Goal: Information Seeking & Learning: Learn about a topic

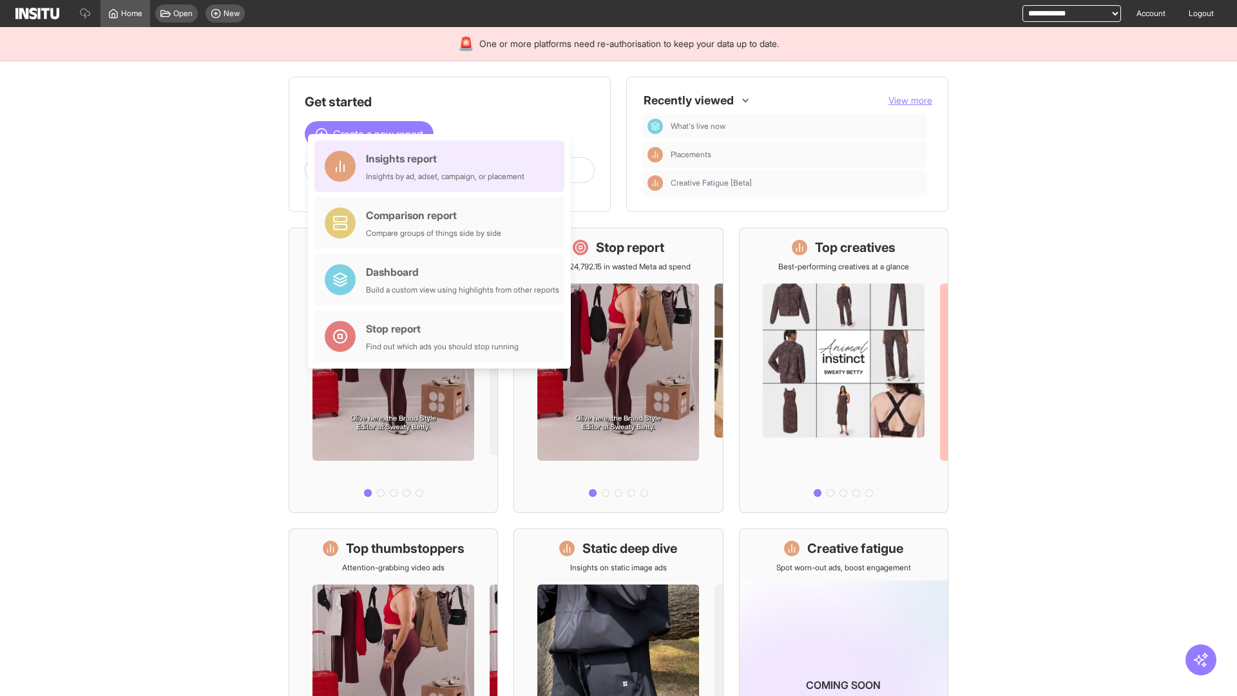
click at [443, 166] on div "Insights report Insights by ad, adset, campaign, or placement" at bounding box center [445, 166] width 158 height 31
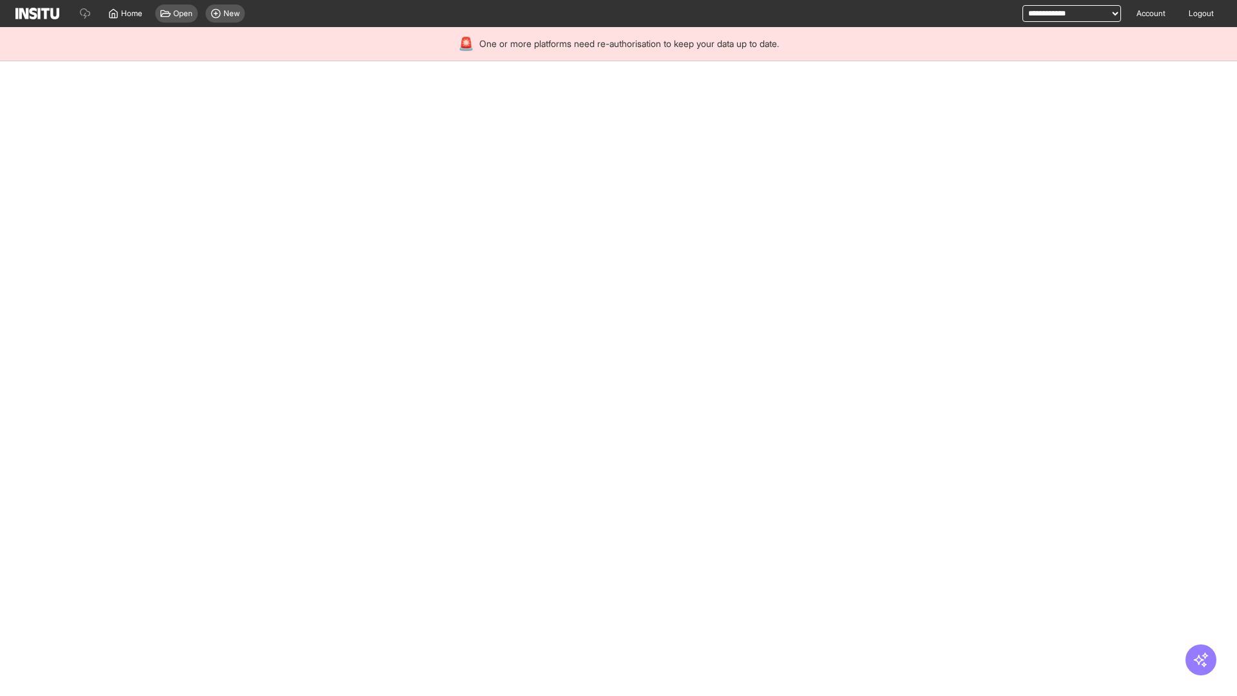
select select "**"
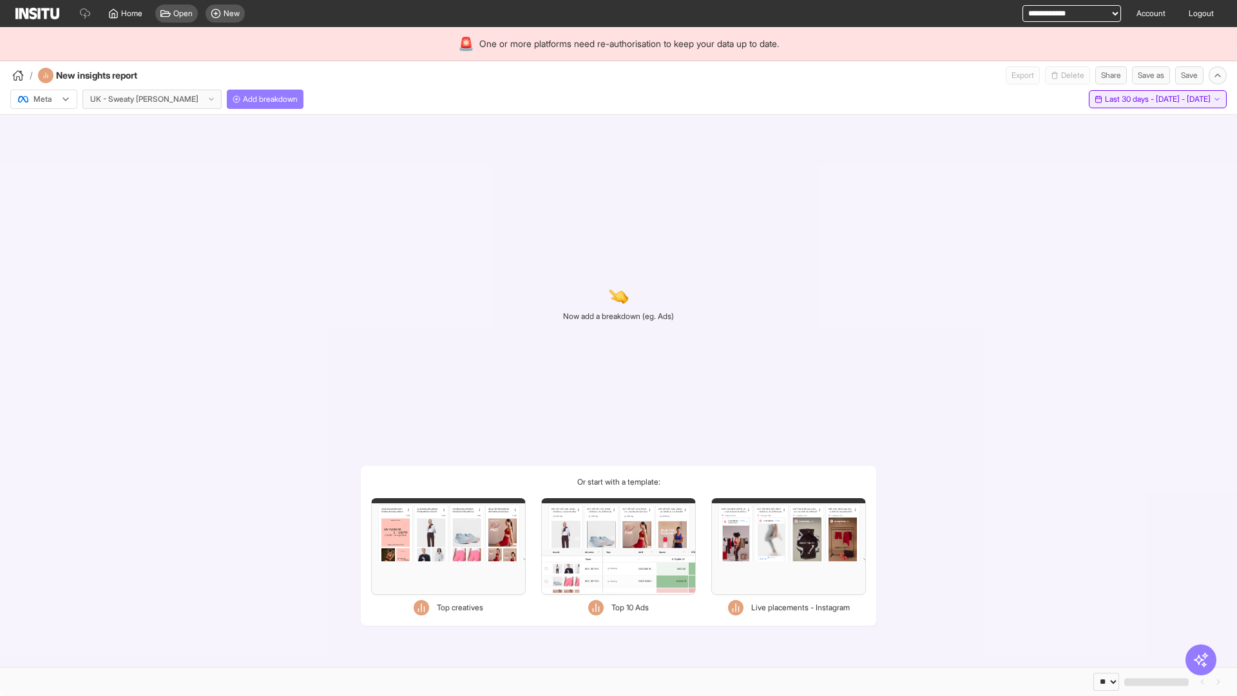
click at [1129, 99] on span "Last 30 days - [DATE] - [DATE]" at bounding box center [1158, 99] width 106 height 10
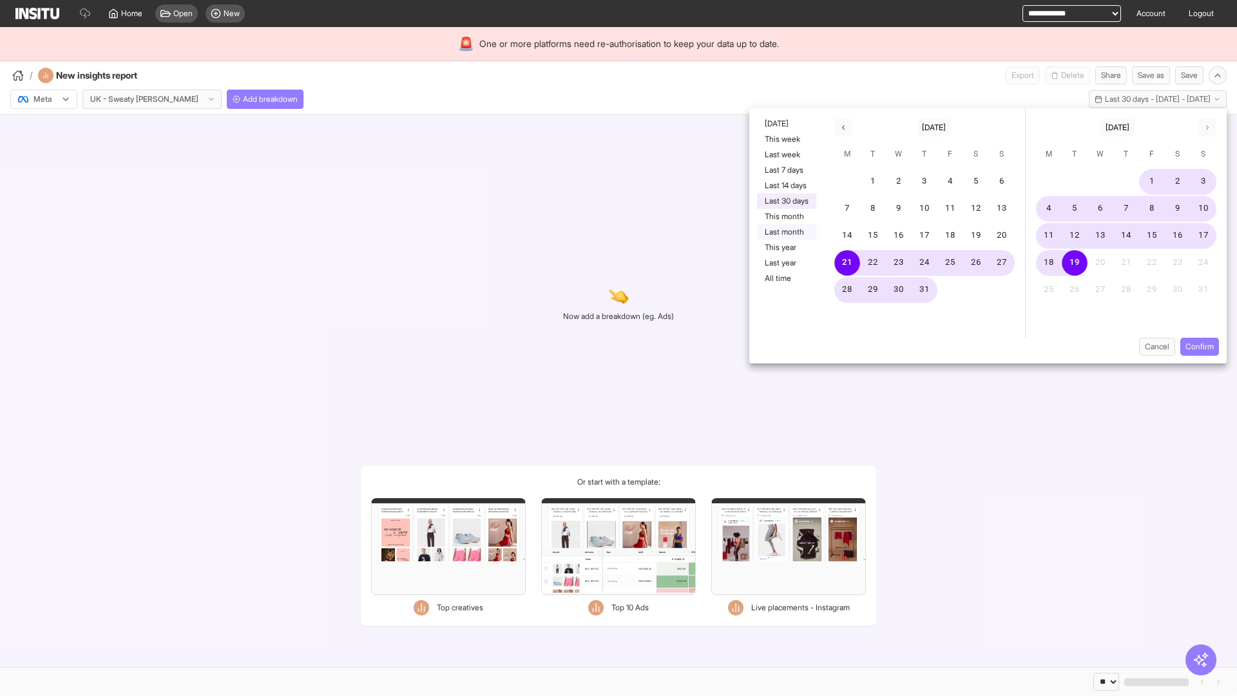
click at [785, 232] on button "Last month" at bounding box center [786, 231] width 59 height 15
